Goal: Information Seeking & Learning: Stay updated

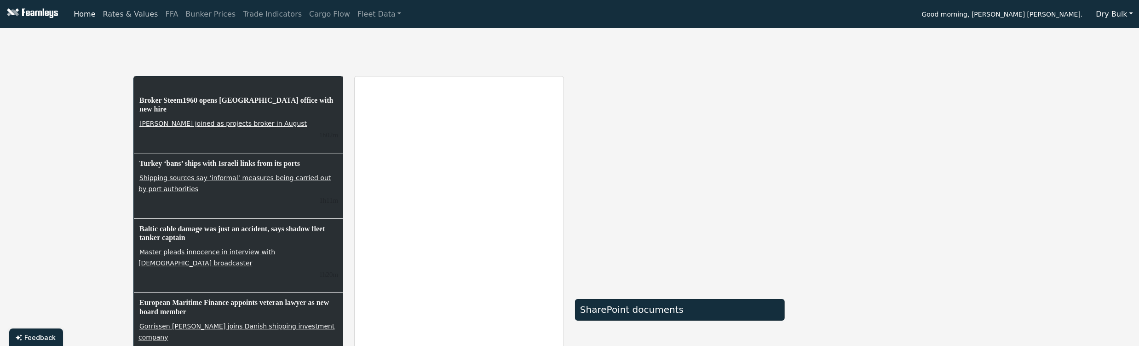
click at [133, 20] on link "Rates & Values" at bounding box center [130, 14] width 63 height 18
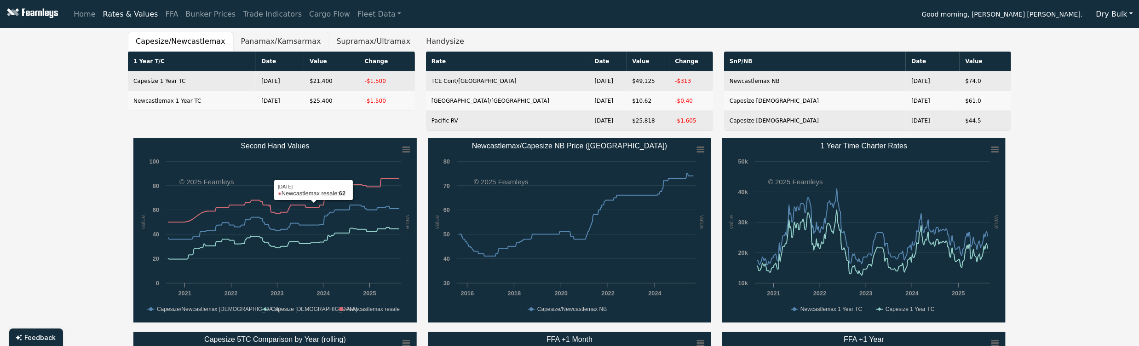
click at [243, 36] on button "Panamax/Kamsarmax" at bounding box center [281, 41] width 96 height 19
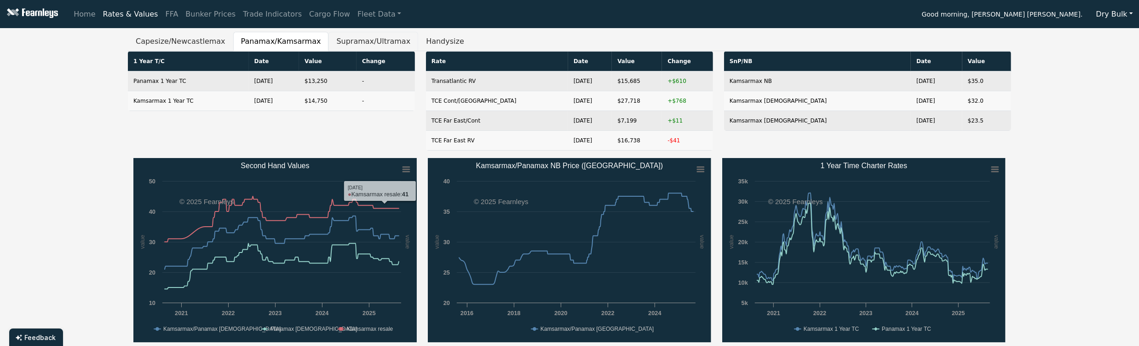
click at [342, 36] on button "Supramax/Ultramax" at bounding box center [374, 41] width 90 height 19
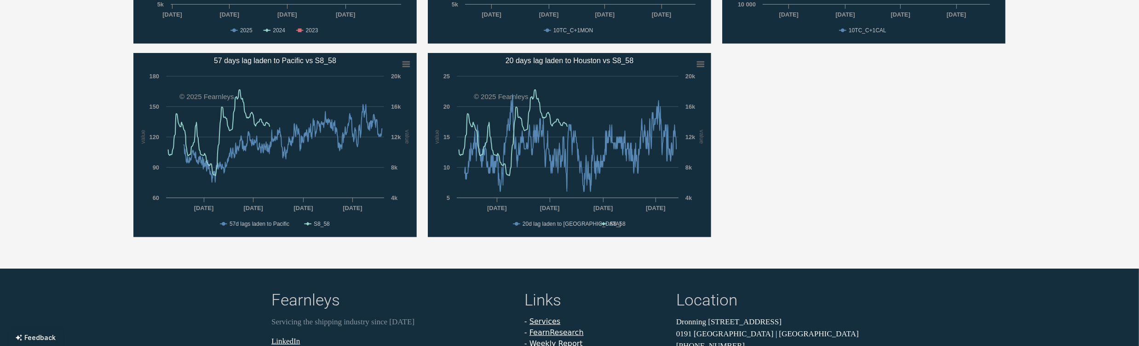
scroll to position [491, 0]
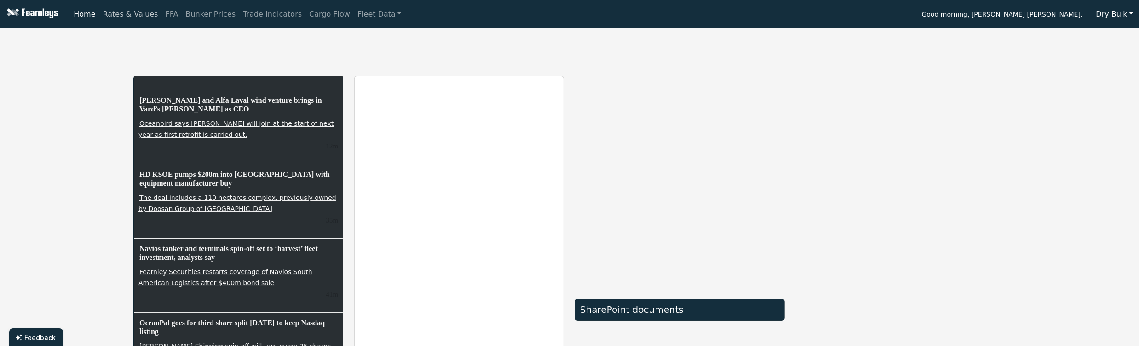
click at [122, 17] on link "Rates & Values" at bounding box center [130, 14] width 63 height 18
click at [133, 18] on link "Rates & Values" at bounding box center [130, 14] width 63 height 18
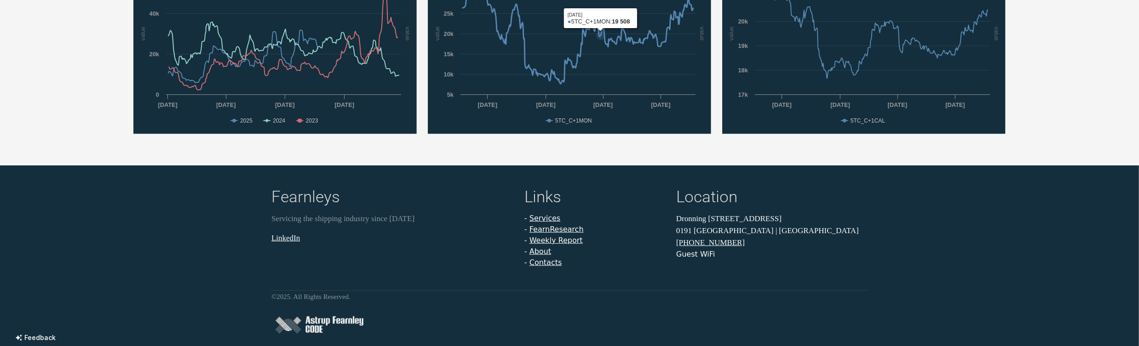
scroll to position [398, 0]
